Goal: Information Seeking & Learning: Learn about a topic

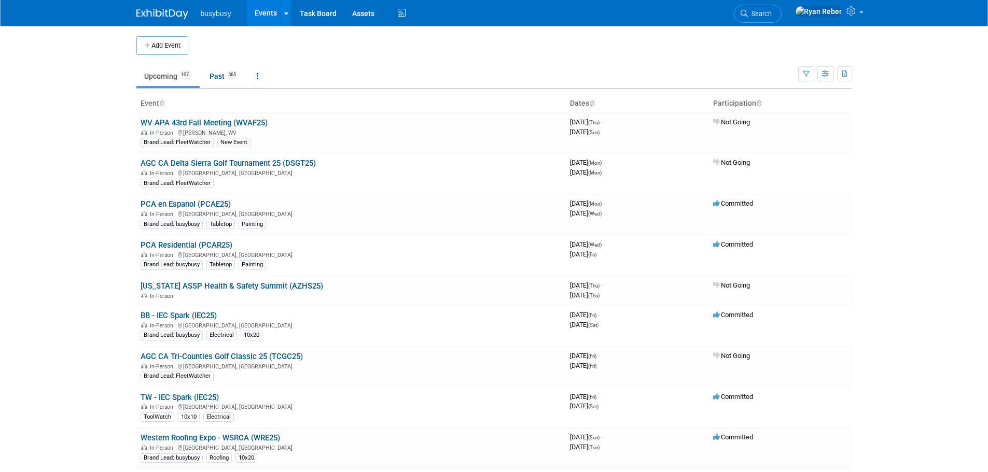
click at [208, 10] on span "busybusy" at bounding box center [216, 13] width 31 height 8
click at [227, 73] on link "Past 565" at bounding box center [224, 76] width 45 height 20
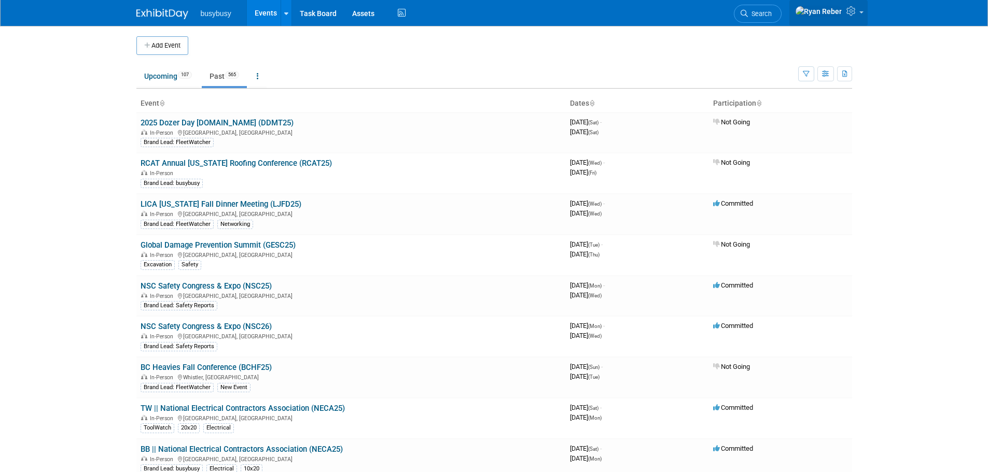
click at [855, 16] on icon at bounding box center [852, 10] width 12 height 9
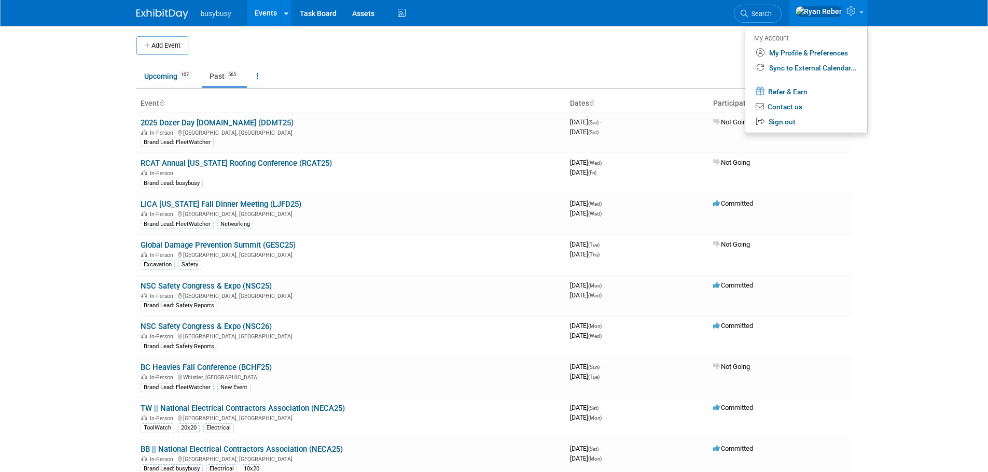
click at [675, 74] on ul "Upcoming 107 Past 565 All Events 672 Past and Upcoming Grouped Annually Events …" at bounding box center [467, 76] width 662 height 23
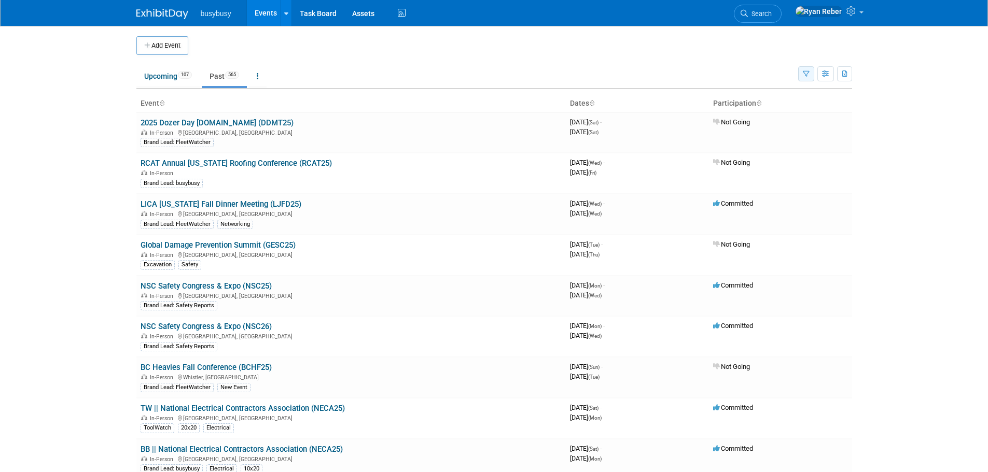
click at [803, 68] on button "button" at bounding box center [806, 73] width 16 height 15
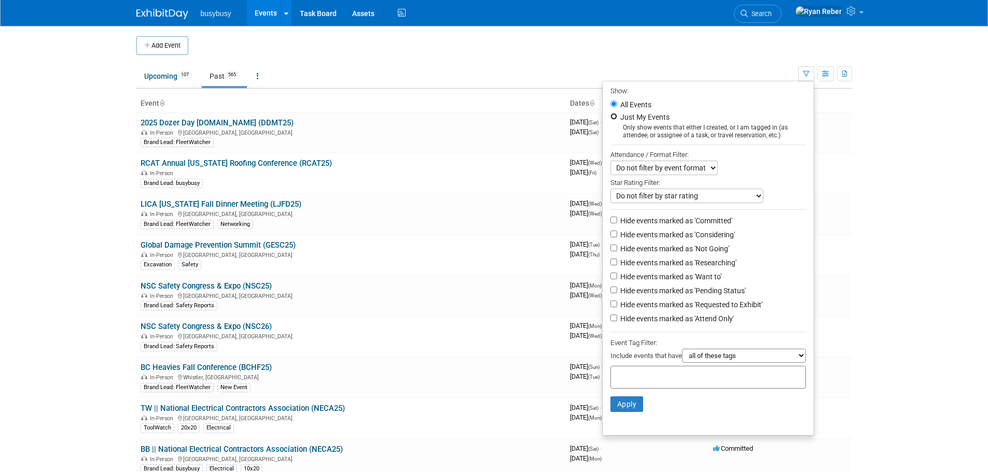
click at [610, 118] on input "Just My Events" at bounding box center [613, 116] width 7 height 7
radio input "true"
click at [634, 412] on button "Apply" at bounding box center [626, 405] width 33 height 16
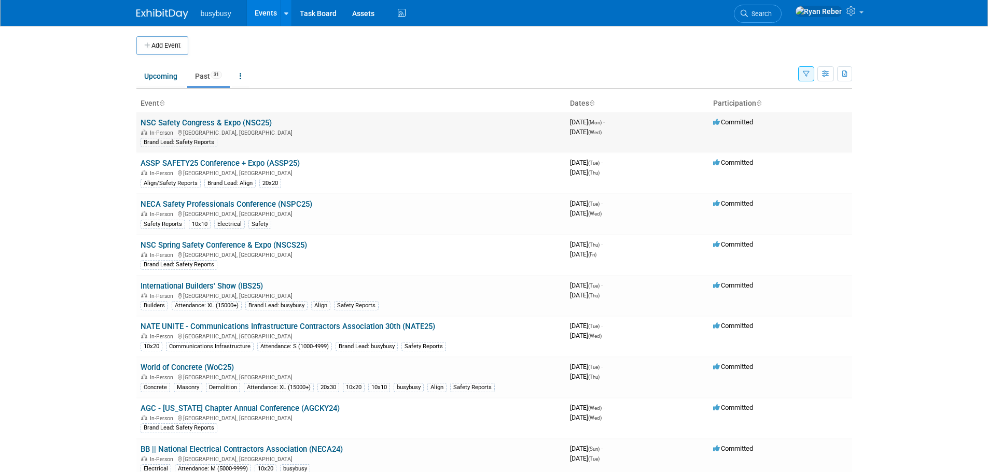
click at [168, 121] on link "NSC Safety Congress & Expo (NSC25)" at bounding box center [206, 122] width 131 height 9
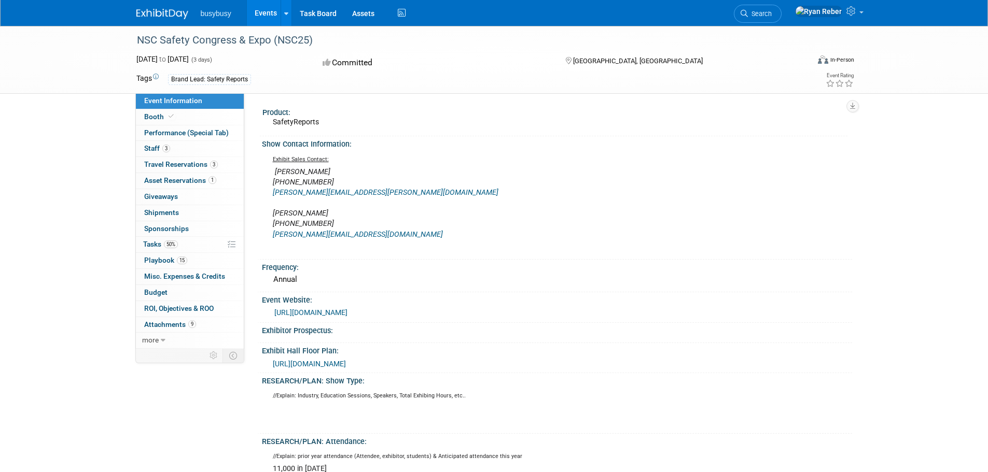
click at [158, 76] on icon at bounding box center [156, 77] width 6 height 6
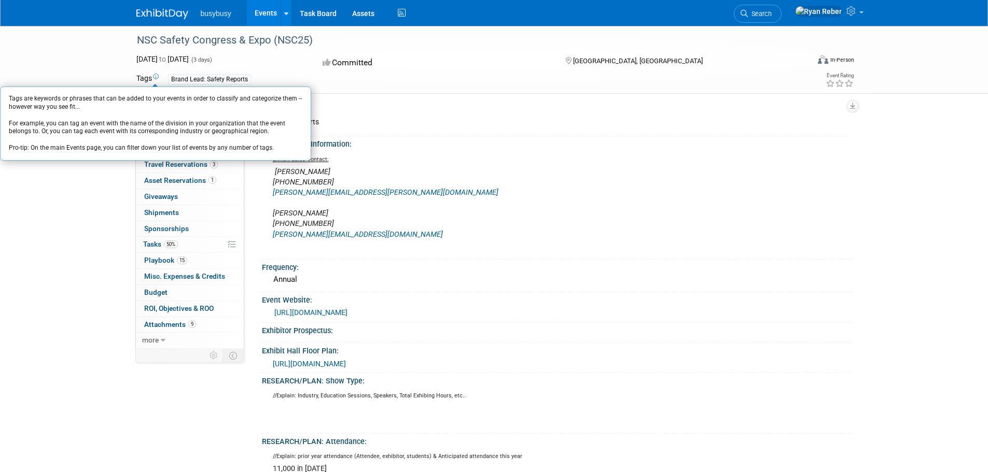
click at [467, 110] on div "Product:" at bounding box center [554, 111] width 585 height 13
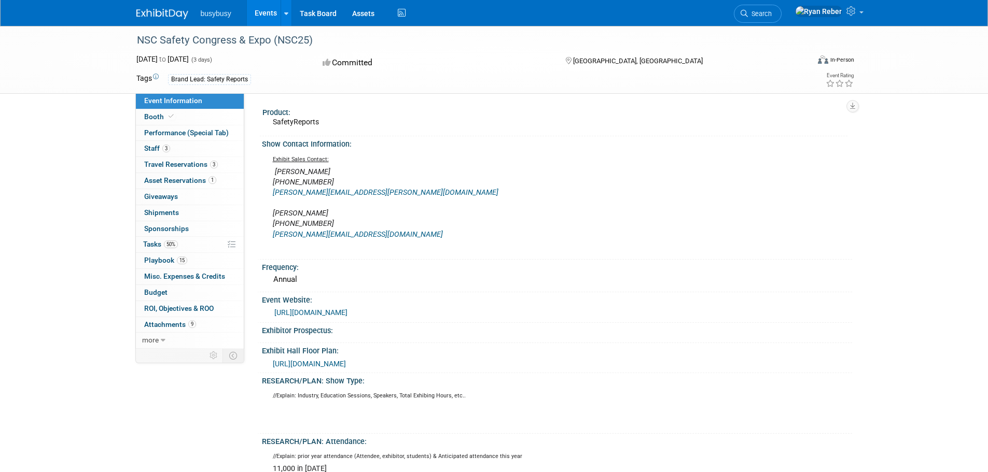
click at [265, 14] on link "Events" at bounding box center [266, 13] width 38 height 26
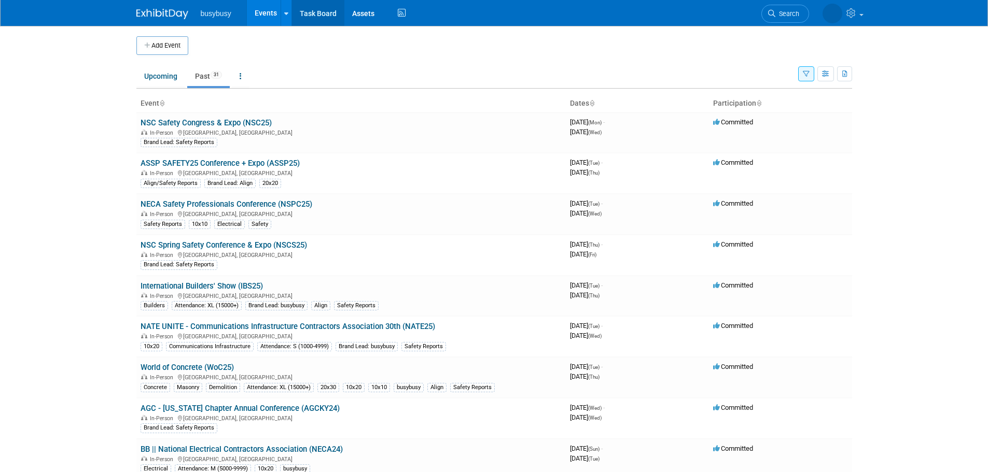
click at [306, 12] on link "Task Board" at bounding box center [318, 13] width 52 height 26
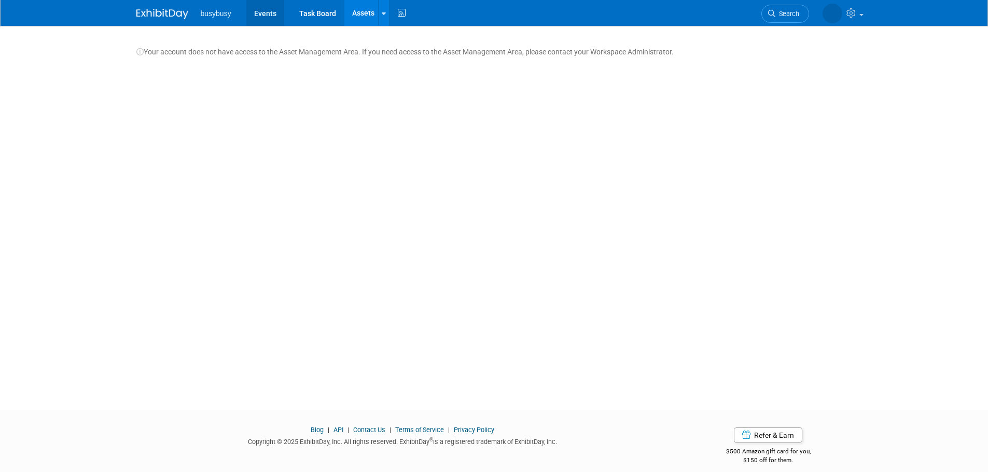
click at [261, 15] on link "Events" at bounding box center [265, 13] width 38 height 26
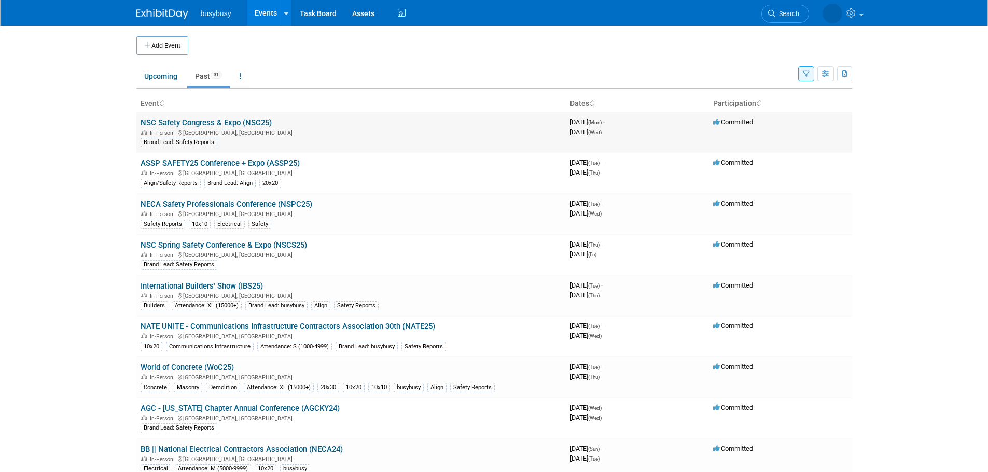
click at [230, 120] on link "NSC Safety Congress & Expo (NSC25)" at bounding box center [206, 122] width 131 height 9
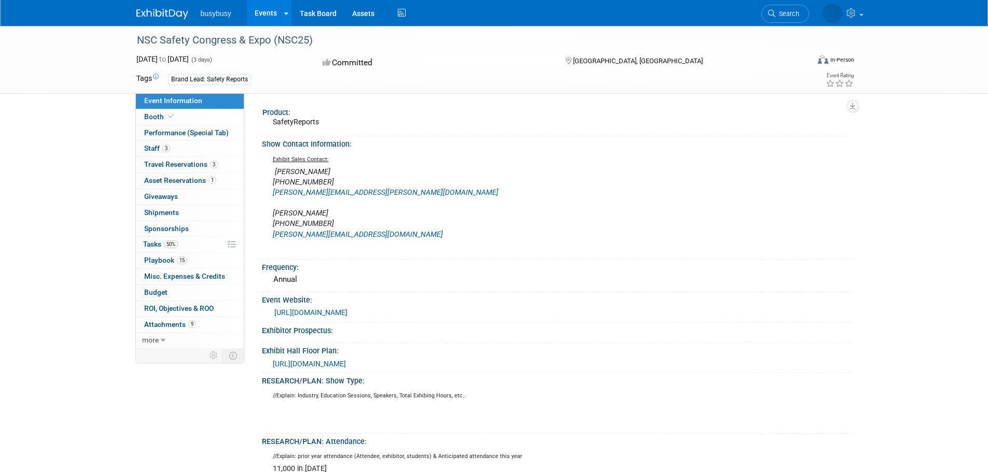
click at [262, 10] on link "Events" at bounding box center [266, 13] width 38 height 26
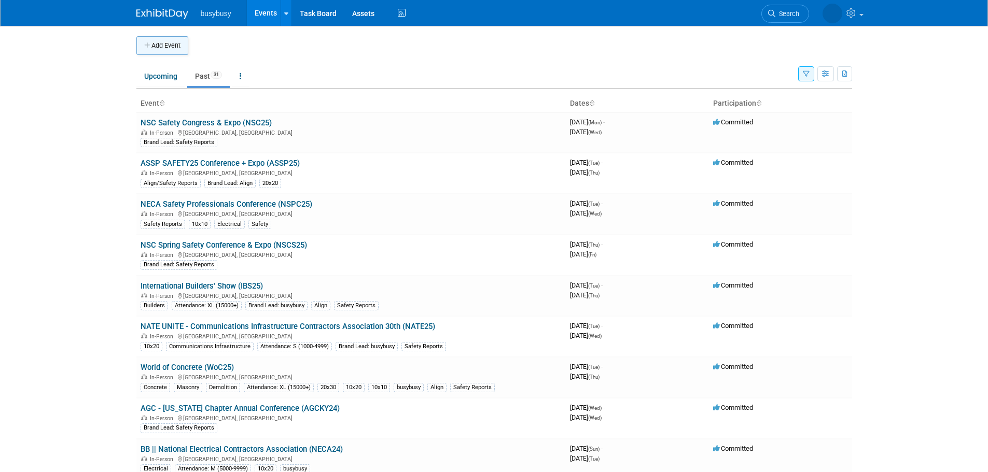
click at [160, 44] on button "Add Event" at bounding box center [162, 45] width 52 height 19
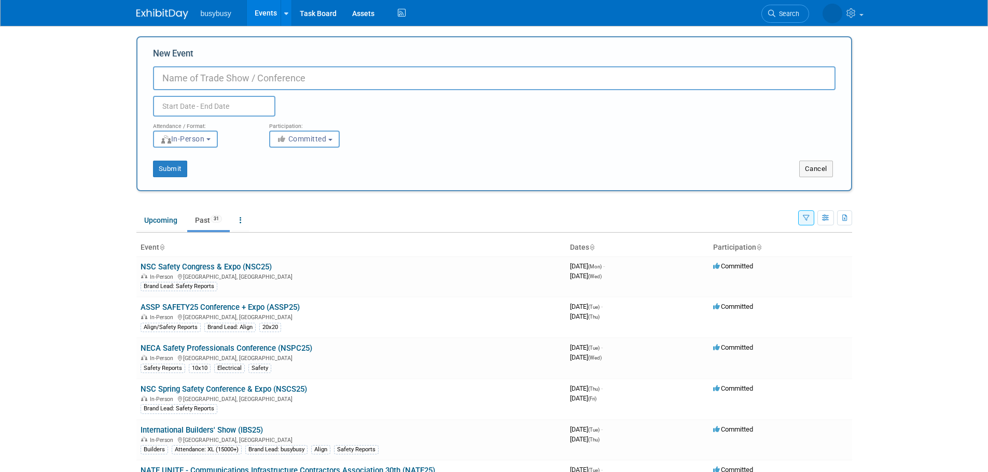
click at [200, 149] on div "Submit Cancel" at bounding box center [494, 163] width 698 height 30
click at [218, 143] on button "In-Person" at bounding box center [185, 139] width 65 height 17
click at [295, 144] on button "Committed" at bounding box center [304, 139] width 71 height 17
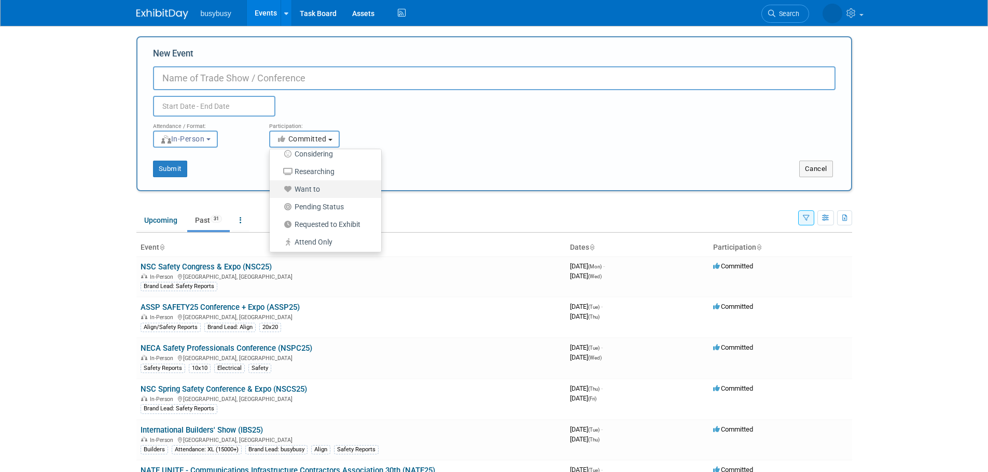
scroll to position [26, 0]
click at [808, 168] on button "Cancel" at bounding box center [816, 169] width 34 height 17
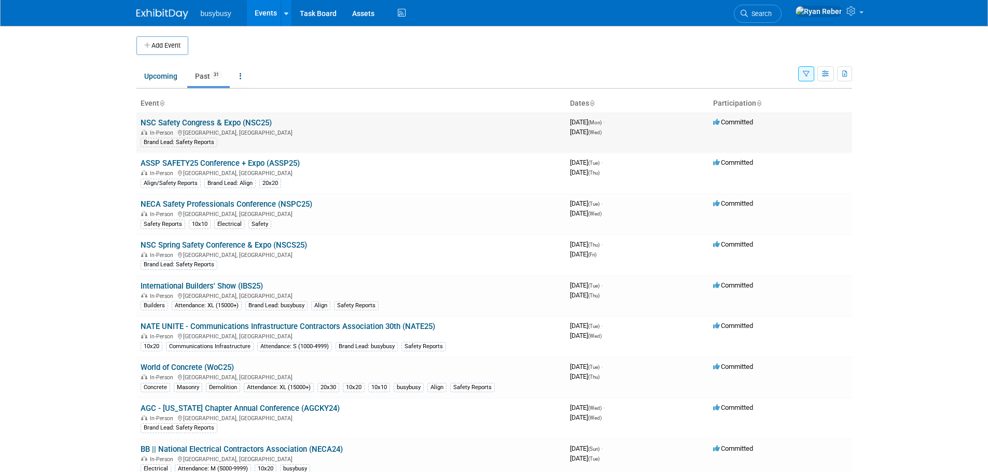
click at [232, 123] on link "NSC Safety Congress & Expo (NSC25)" at bounding box center [206, 122] width 131 height 9
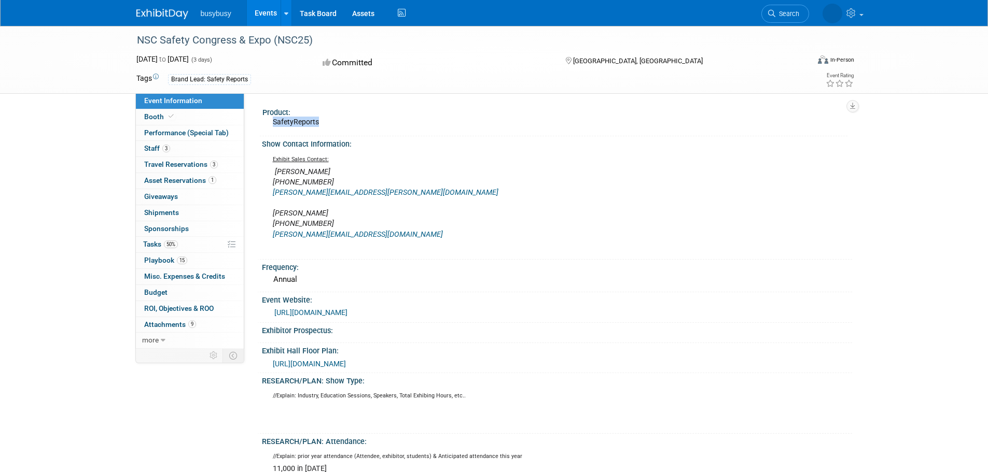
drag, startPoint x: 271, startPoint y: 121, endPoint x: 362, endPoint y: 125, distance: 90.8
click at [362, 125] on div "Product: SafetyReports" at bounding box center [554, 121] width 588 height 32
click at [360, 146] on div "Show Contact Information:" at bounding box center [557, 142] width 590 height 13
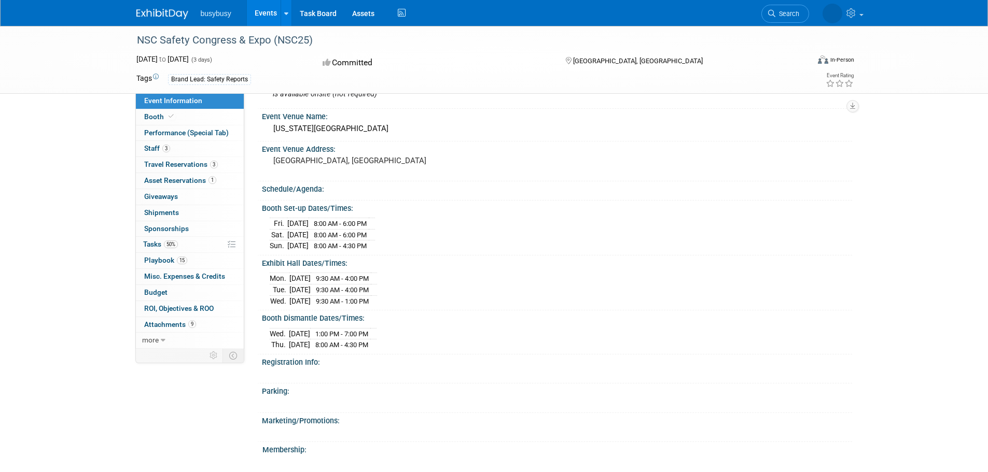
scroll to position [507, 0]
drag, startPoint x: 259, startPoint y: 207, endPoint x: 364, endPoint y: 202, distance: 104.9
click at [364, 202] on div "Booth Set-up Dates/Times: [DATE] 8:00 AM - 6:00 PM [DATE] 8:00 AM - 6:00 PM [DA…" at bounding box center [554, 227] width 595 height 55
drag, startPoint x: 259, startPoint y: 260, endPoint x: 355, endPoint y: 267, distance: 96.1
click at [355, 267] on div "Exhibit Hall Dates/Times: [DATE] 9:30 AM - 4:00 PM [DATE] 9:30 AM - 4:00 PM [DA…" at bounding box center [554, 282] width 595 height 55
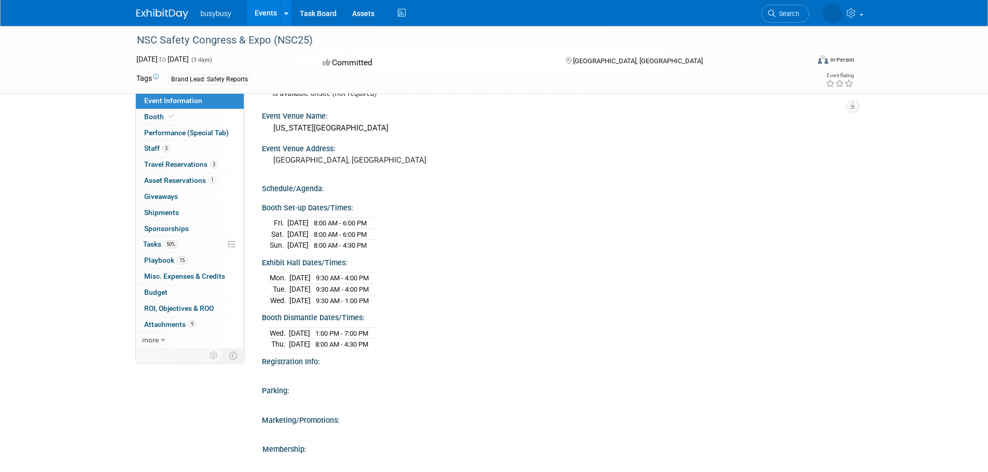
click at [262, 316] on div "Booth Dismantle Dates/Times:" at bounding box center [557, 316] width 590 height 13
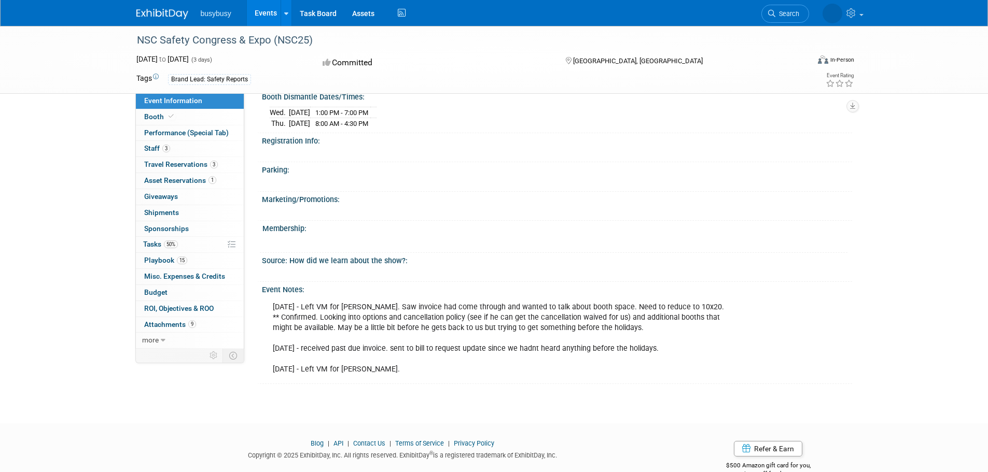
scroll to position [728, 0]
drag, startPoint x: 208, startPoint y: 122, endPoint x: 194, endPoint y: 119, distance: 14.8
drag, startPoint x: 194, startPoint y: 119, endPoint x: 158, endPoint y: 116, distance: 36.5
click at [158, 116] on span "Booth" at bounding box center [160, 117] width 32 height 8
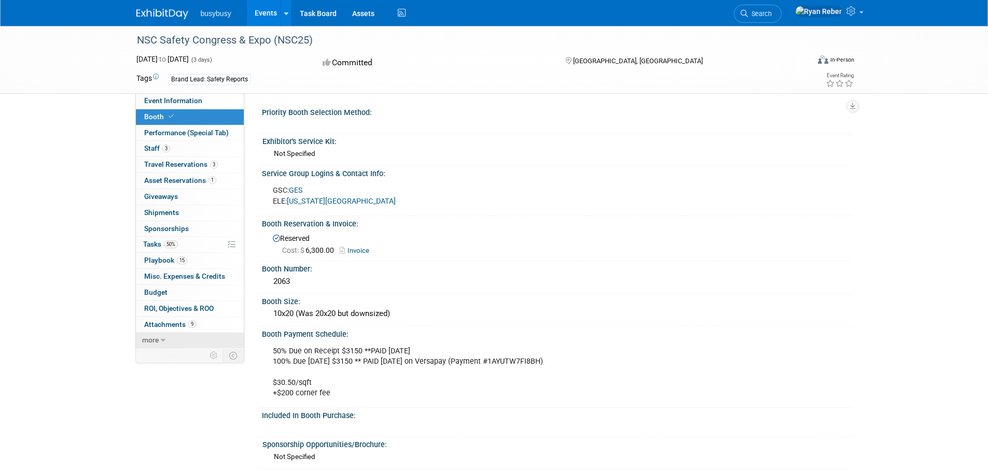
click at [161, 343] on icon at bounding box center [163, 340] width 5 height 7
click at [161, 343] on icon at bounding box center [159, 340] width 5 height 7
click at [169, 100] on span "Event Information" at bounding box center [173, 100] width 58 height 8
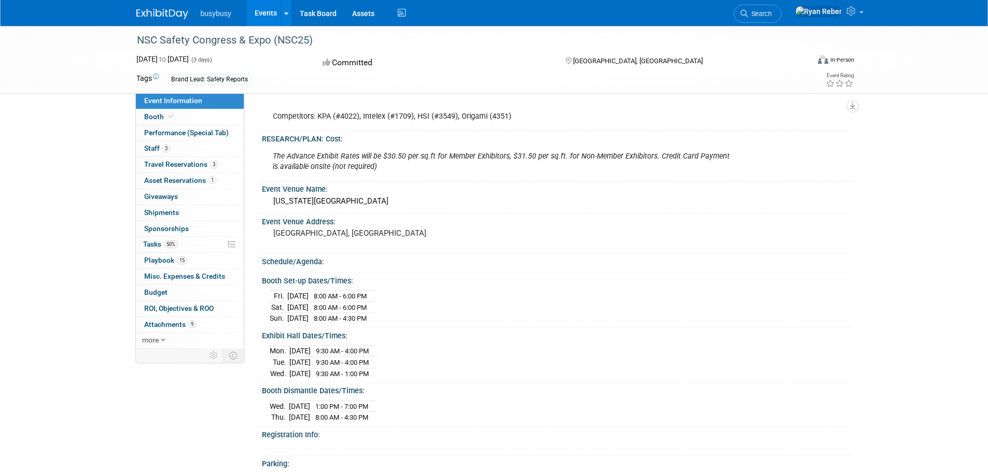
scroll to position [750, 0]
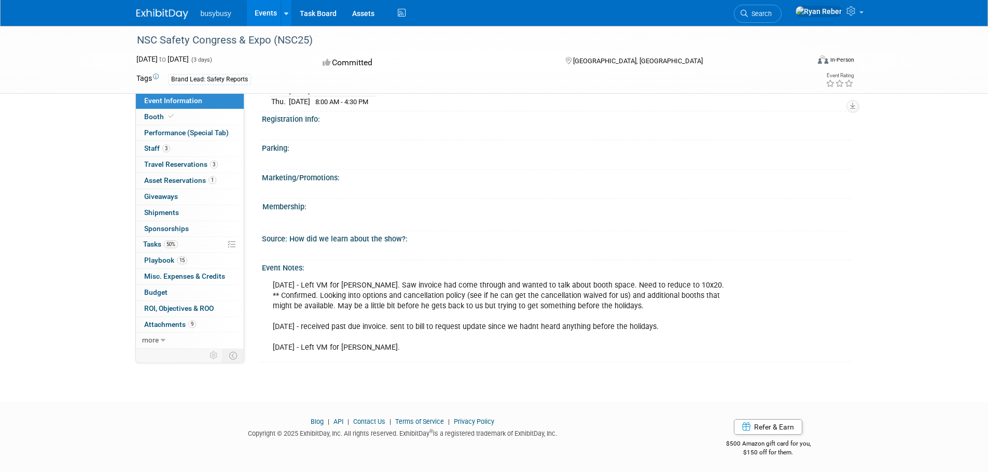
drag, startPoint x: 264, startPoint y: 204, endPoint x: 502, endPoint y: 204, distance: 237.5
click at [502, 204] on div "Membership:" at bounding box center [554, 205] width 585 height 13
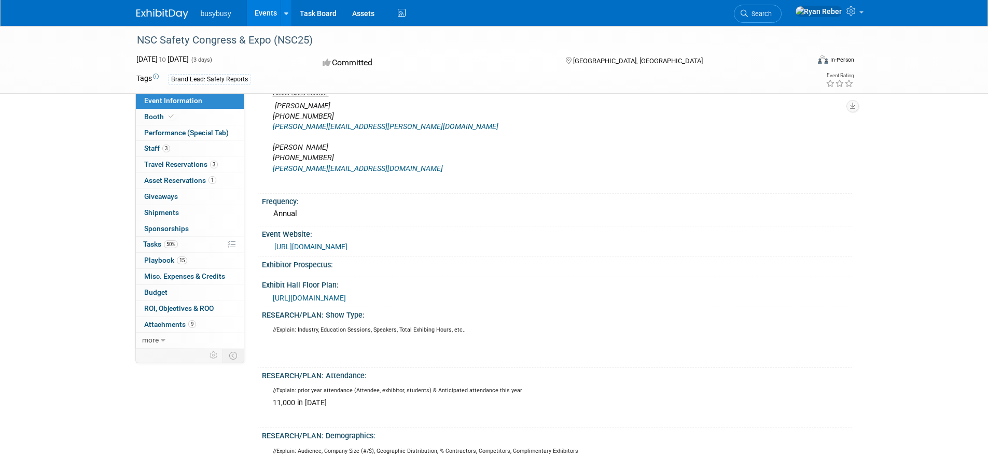
scroll to position [0, 0]
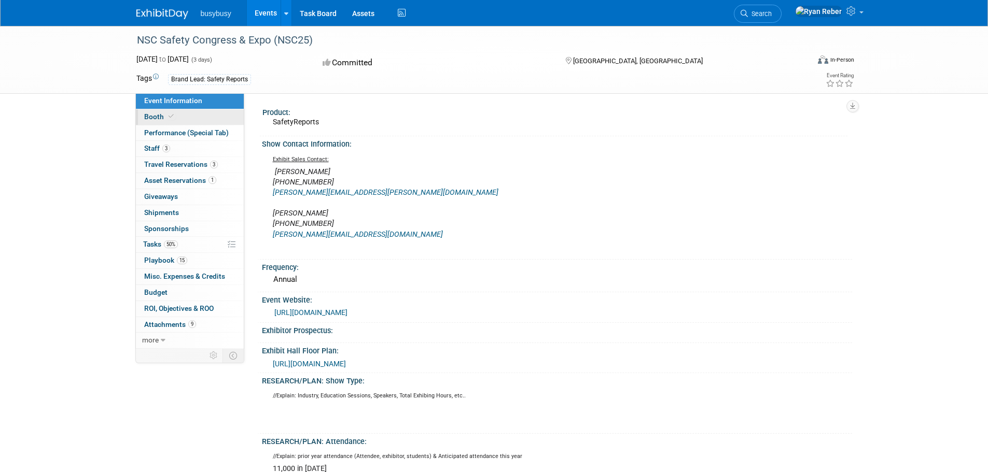
click at [162, 117] on span "Booth" at bounding box center [160, 117] width 32 height 8
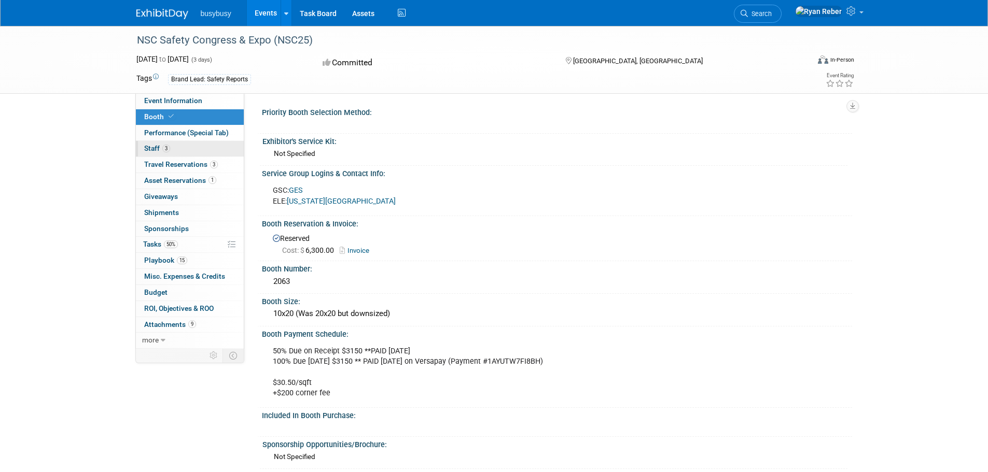
click at [180, 150] on link "3 Staff 3" at bounding box center [190, 149] width 108 height 16
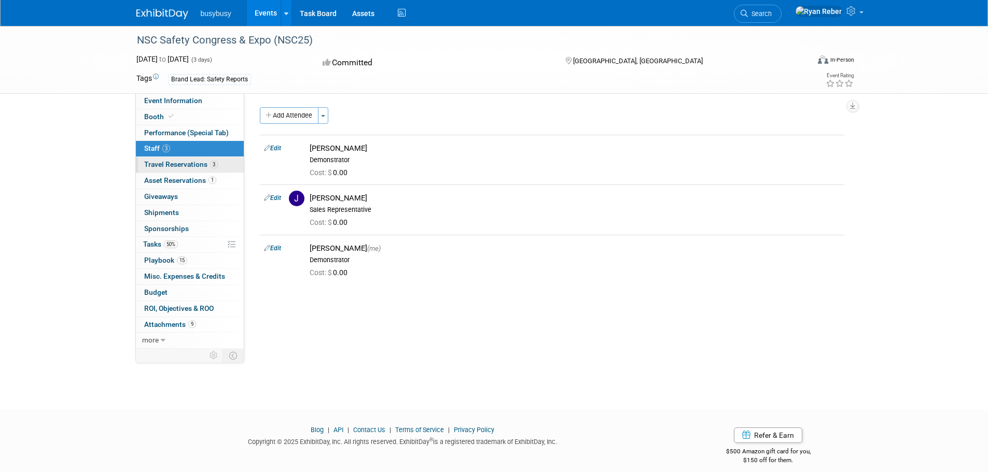
click at [195, 167] on span "Travel Reservations 3" at bounding box center [181, 164] width 74 height 8
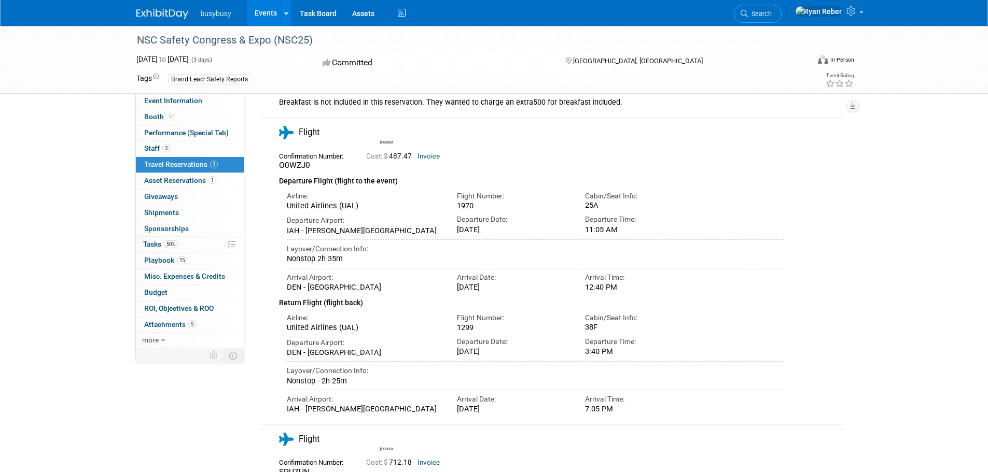
scroll to position [224, 0]
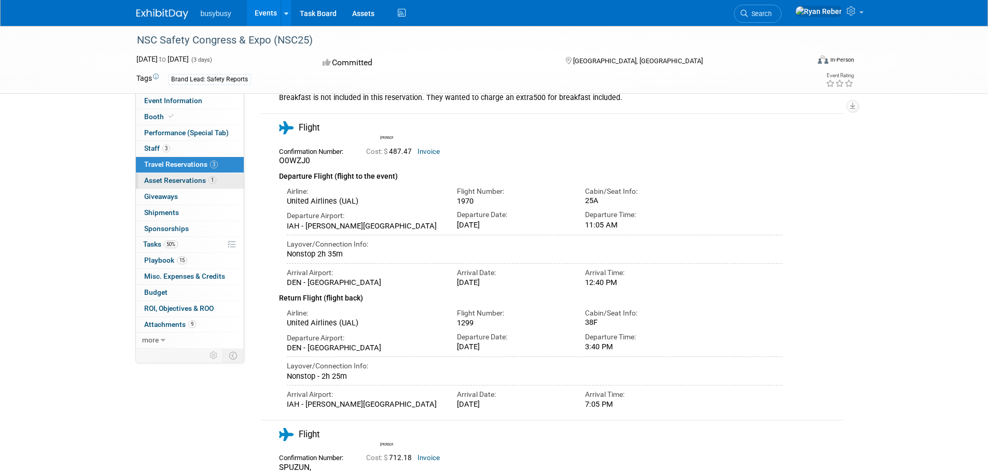
drag, startPoint x: 398, startPoint y: 259, endPoint x: 193, endPoint y: 186, distance: 217.5
click at [193, 186] on div "Event Information Event Info Booth Booth Performance (Special Tab) Performance …" at bounding box center [494, 299] width 731 height 994
click at [174, 177] on span "Asset Reservations 1" at bounding box center [180, 180] width 72 height 8
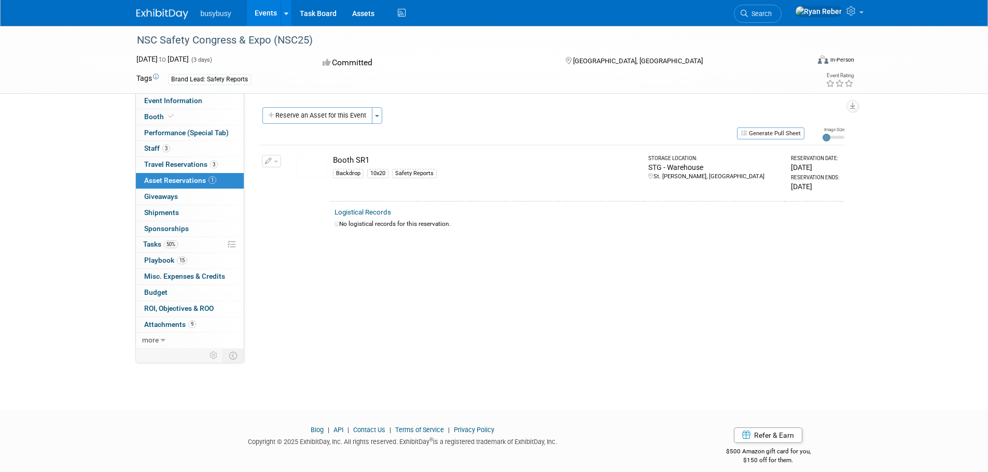
click at [436, 284] on div "Product: SafetyReports Show Contact Information: Exhibit Sales Contact: [PERSON…" at bounding box center [548, 221] width 608 height 256
click at [319, 166] on img at bounding box center [311, 166] width 30 height 23
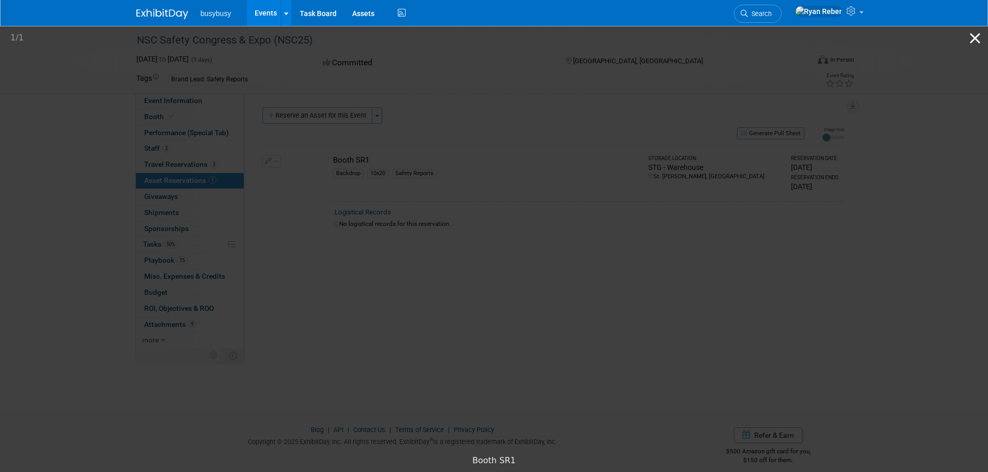
click at [973, 40] on button "Close gallery" at bounding box center [975, 38] width 26 height 24
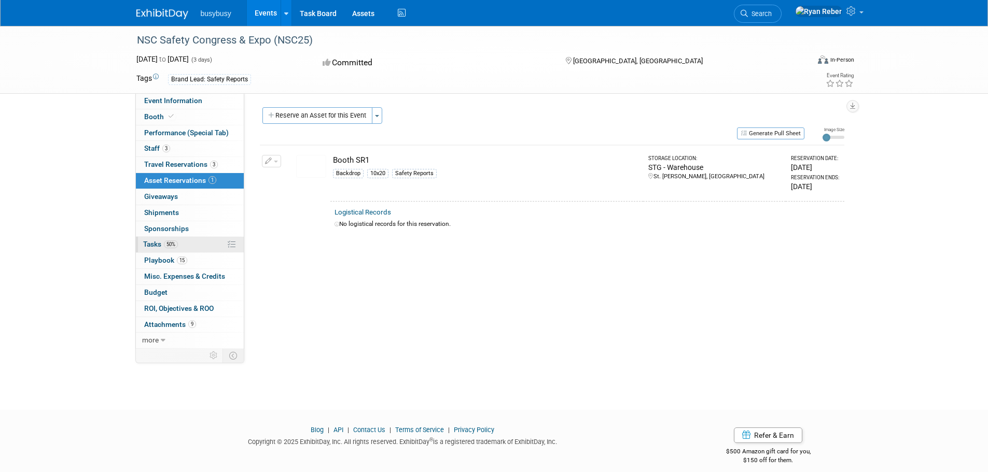
click at [180, 249] on link "50% Tasks 50%" at bounding box center [190, 245] width 108 height 16
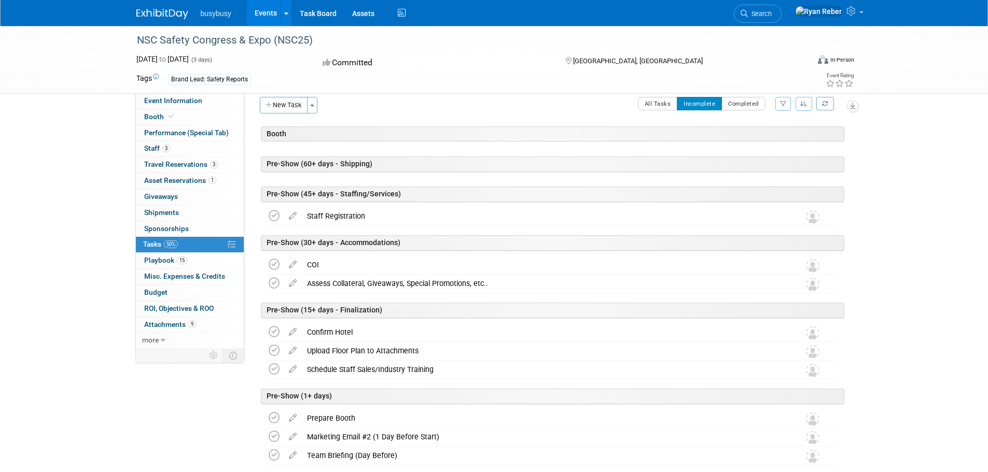
scroll to position [10, 0]
